Goal: Navigation & Orientation: Go to known website

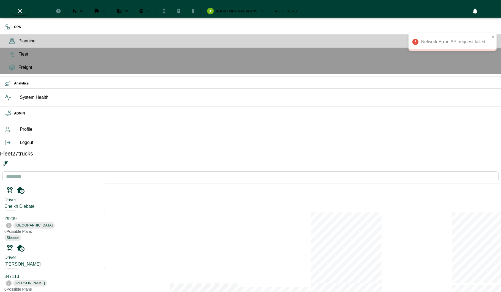
scroll to position [289, 102]
